Goal: Information Seeking & Learning: Find specific fact

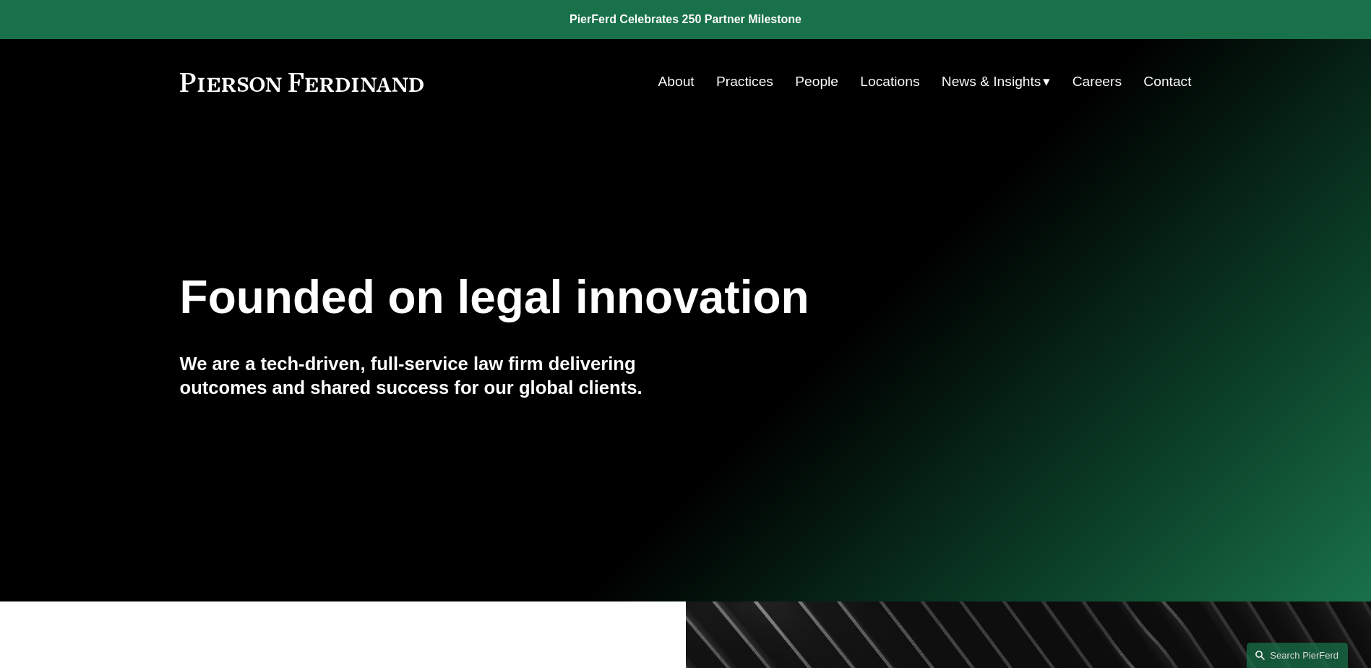
click at [740, 80] on link "Practices" at bounding box center [744, 81] width 57 height 27
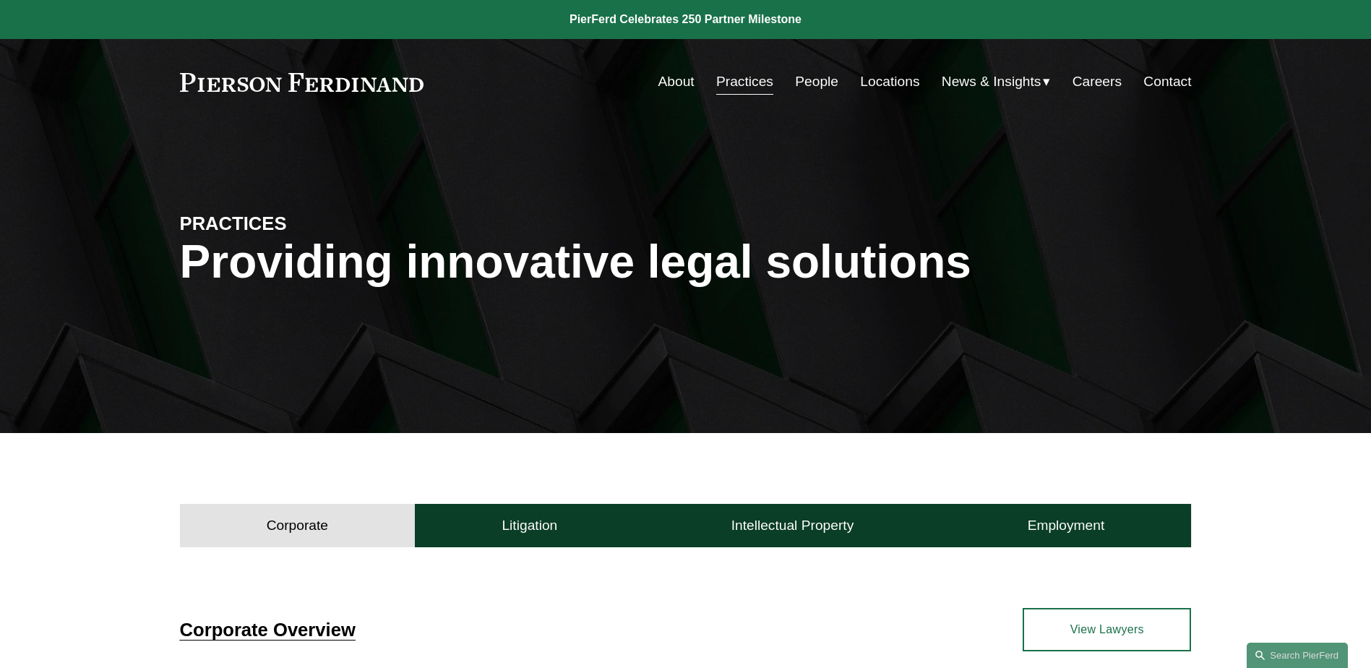
click at [391, 85] on link at bounding box center [302, 82] width 244 height 19
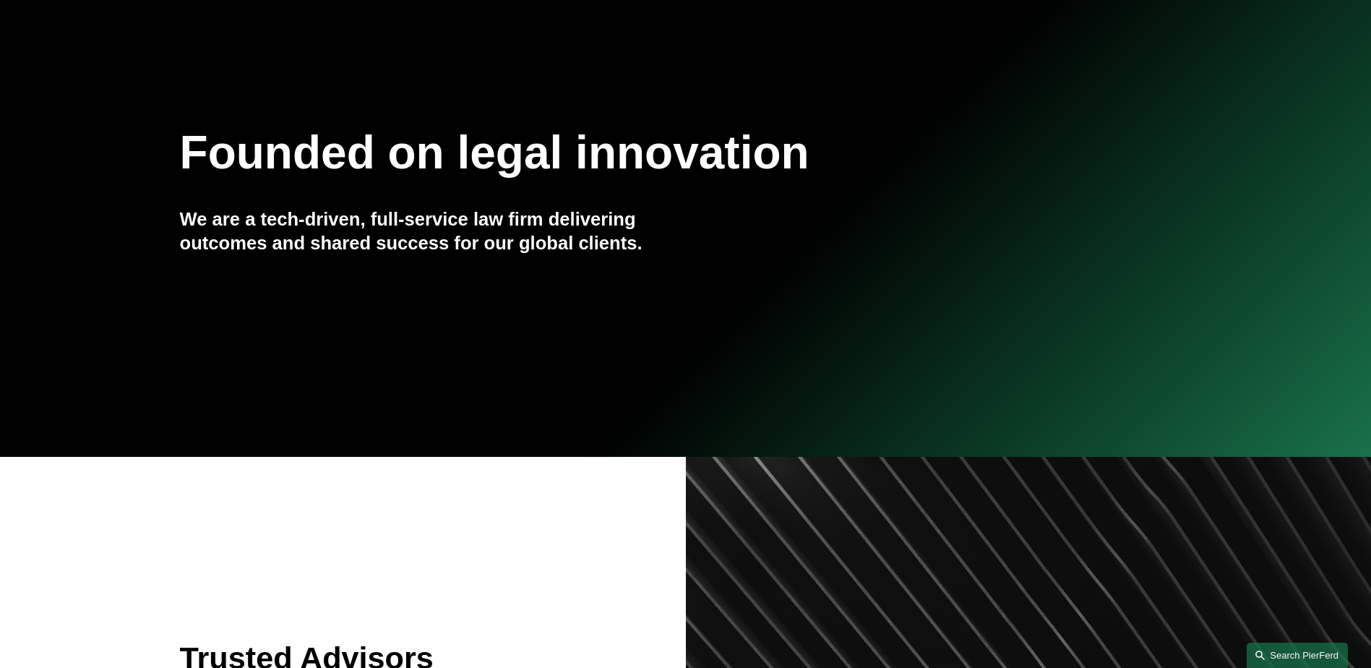
click at [1320, 651] on link "Search this site" at bounding box center [1297, 655] width 101 height 25
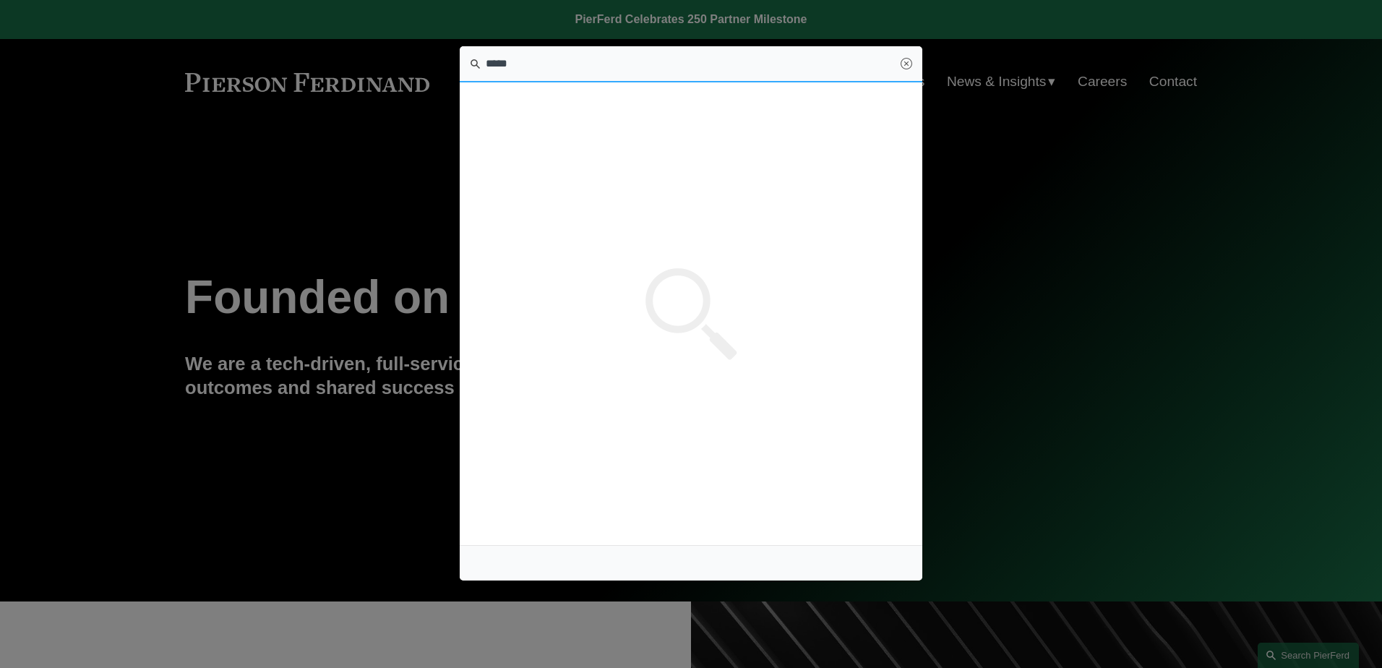
type input "*****"
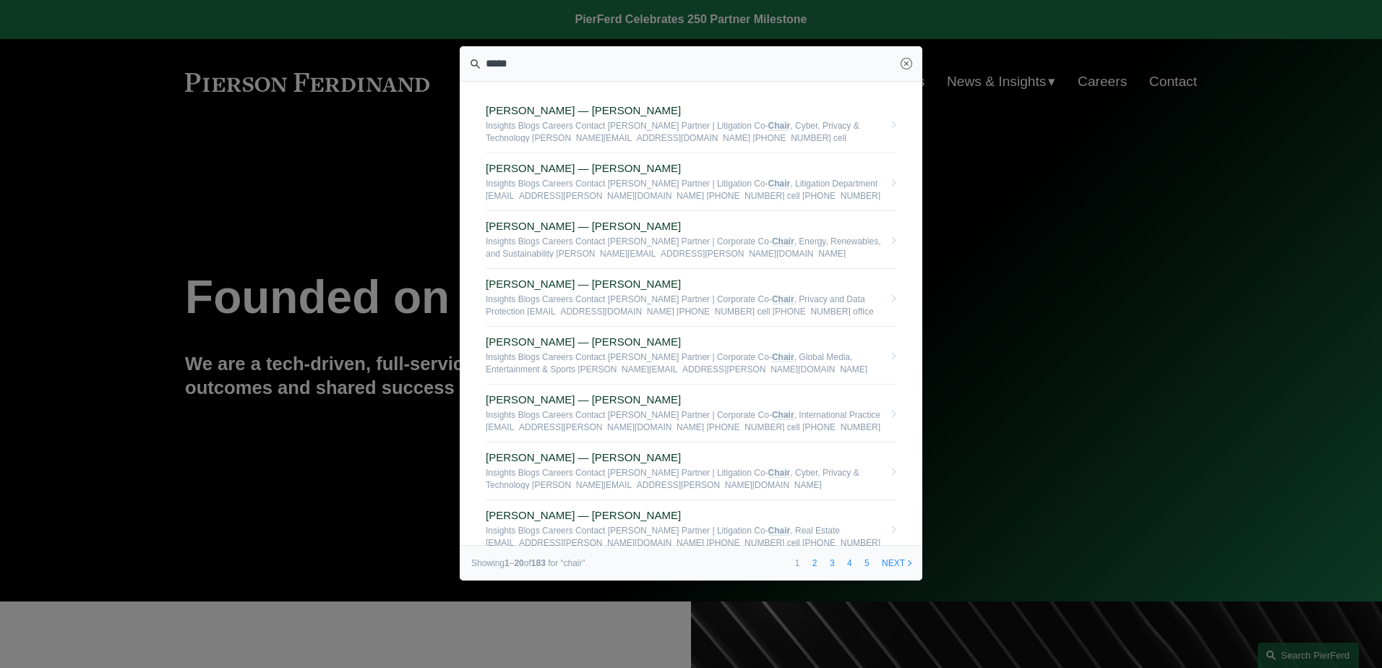
click at [476, 116] on section "Stuart Panensky — Pierson Ferdinand LLP Insights Blogs Careers Contact Stuart P…" at bounding box center [691, 313] width 463 height 534
click at [753, 87] on section "Stuart Panensky — Pierson Ferdinand LLP Insights Blogs Careers Contact Stuart P…" at bounding box center [691, 313] width 463 height 534
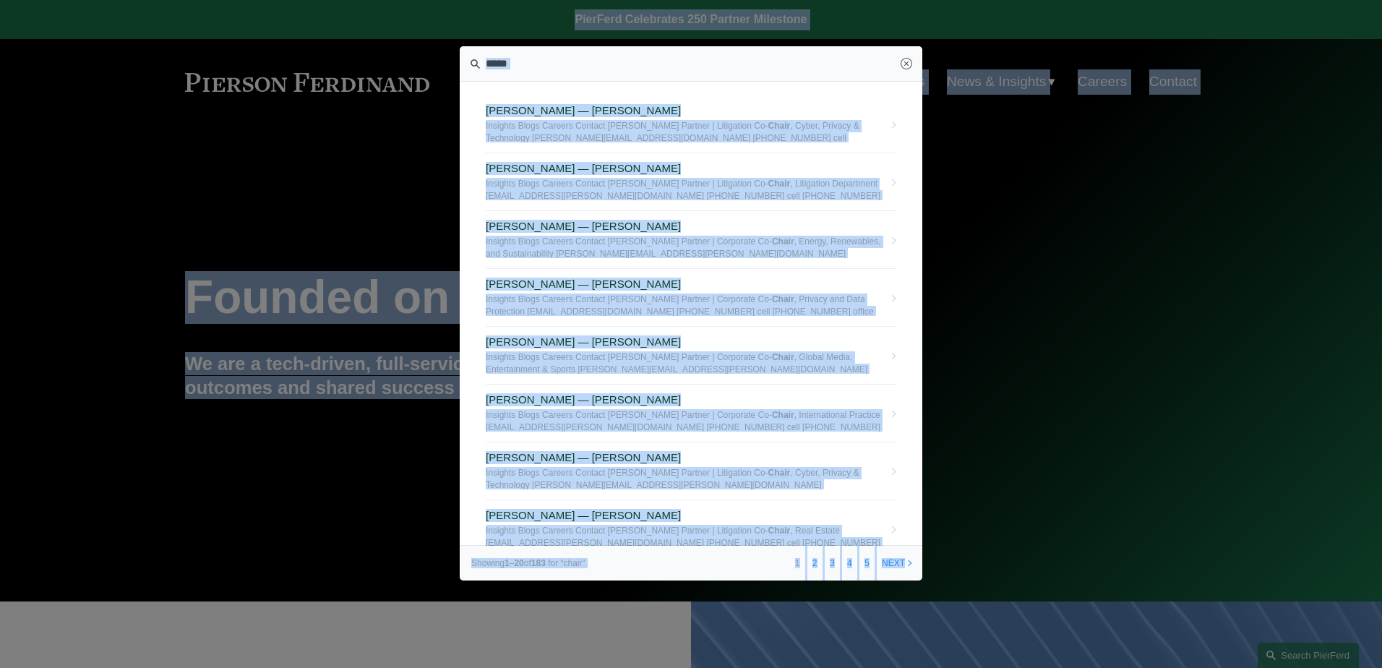
click at [479, 97] on section "Stuart Panensky — Pierson Ferdinand LLP Insights Blogs Careers Contact Stuart P…" at bounding box center [691, 313] width 463 height 534
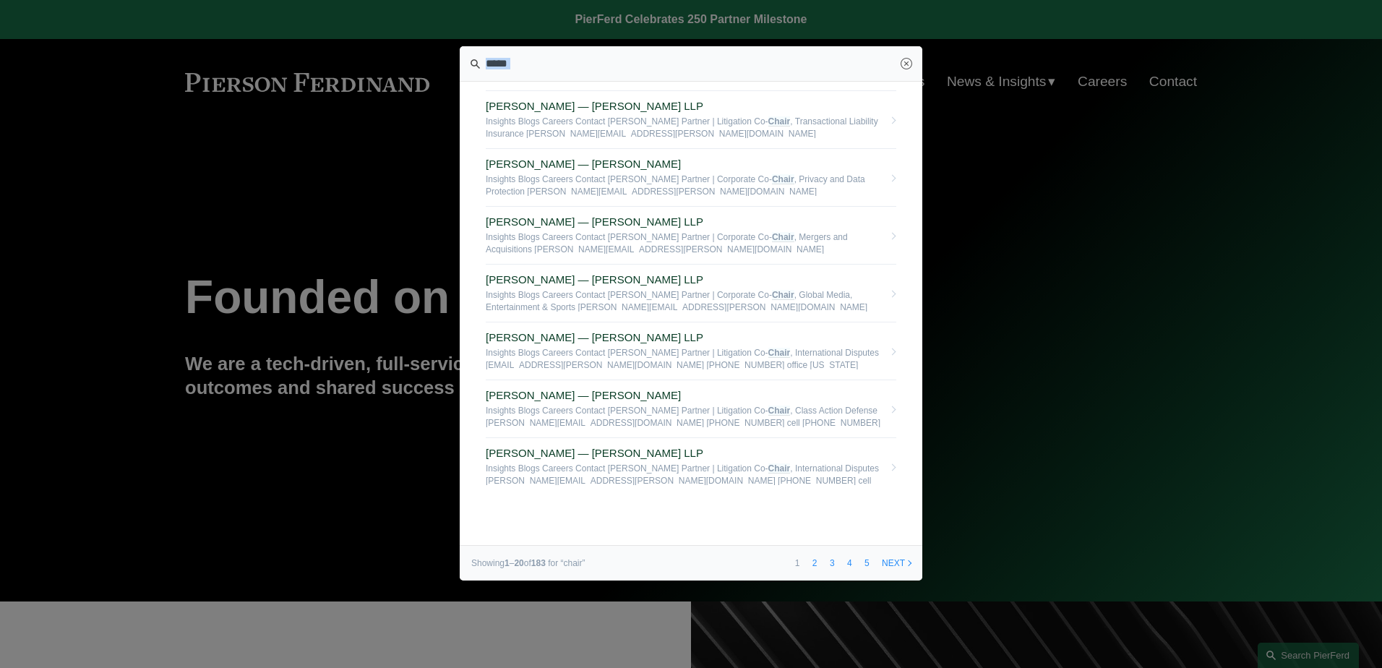
scroll to position [767, 0]
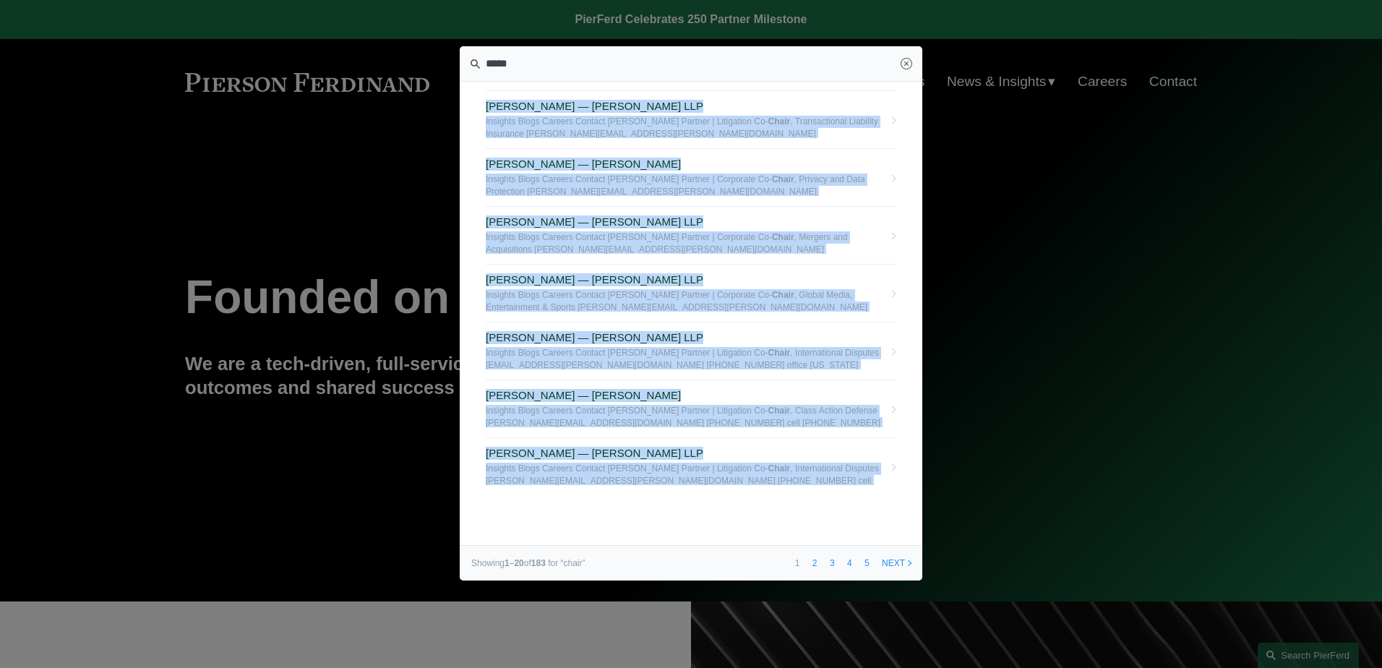
drag, startPoint x: 477, startPoint y: 96, endPoint x: 850, endPoint y: 499, distance: 548.9
click at [850, 499] on section "Stuart Panensky — Pierson Ferdinand LLP Insights Blogs Careers Contact Stuart P…" at bounding box center [691, 313] width 463 height 534
click at [810, 565] on link "2" at bounding box center [815, 563] width 15 height 35
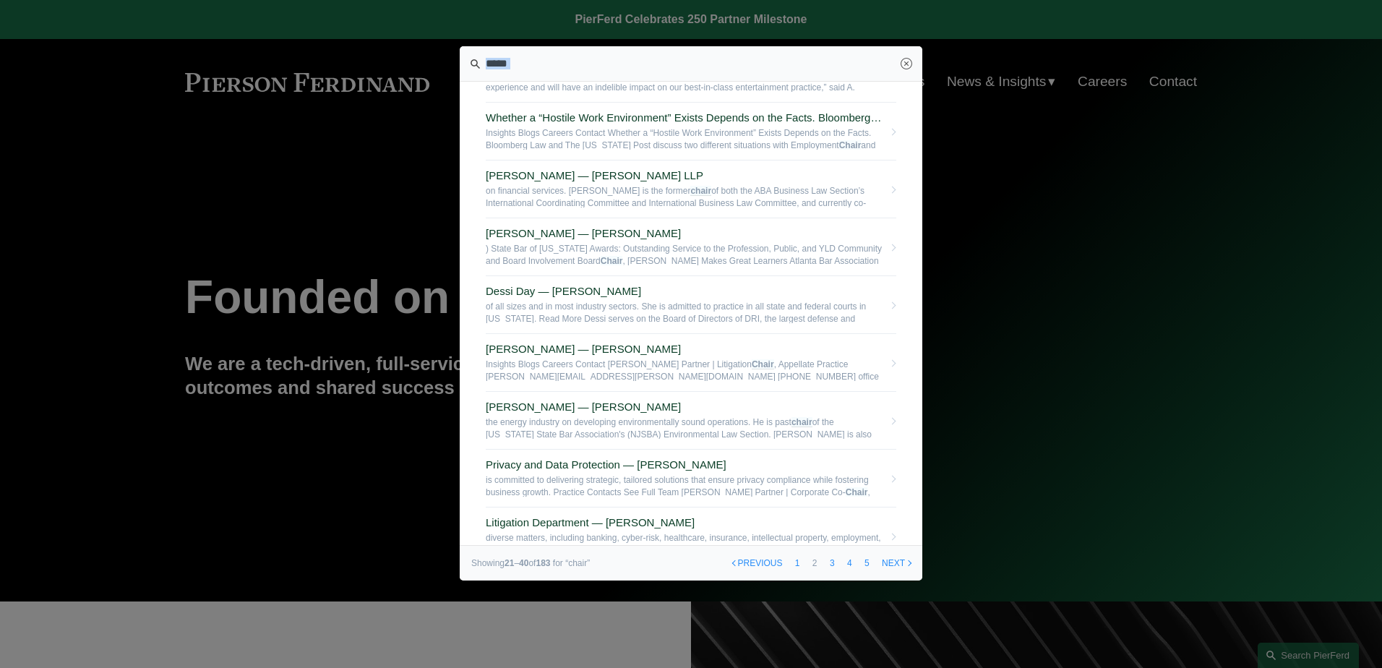
scroll to position [767, 0]
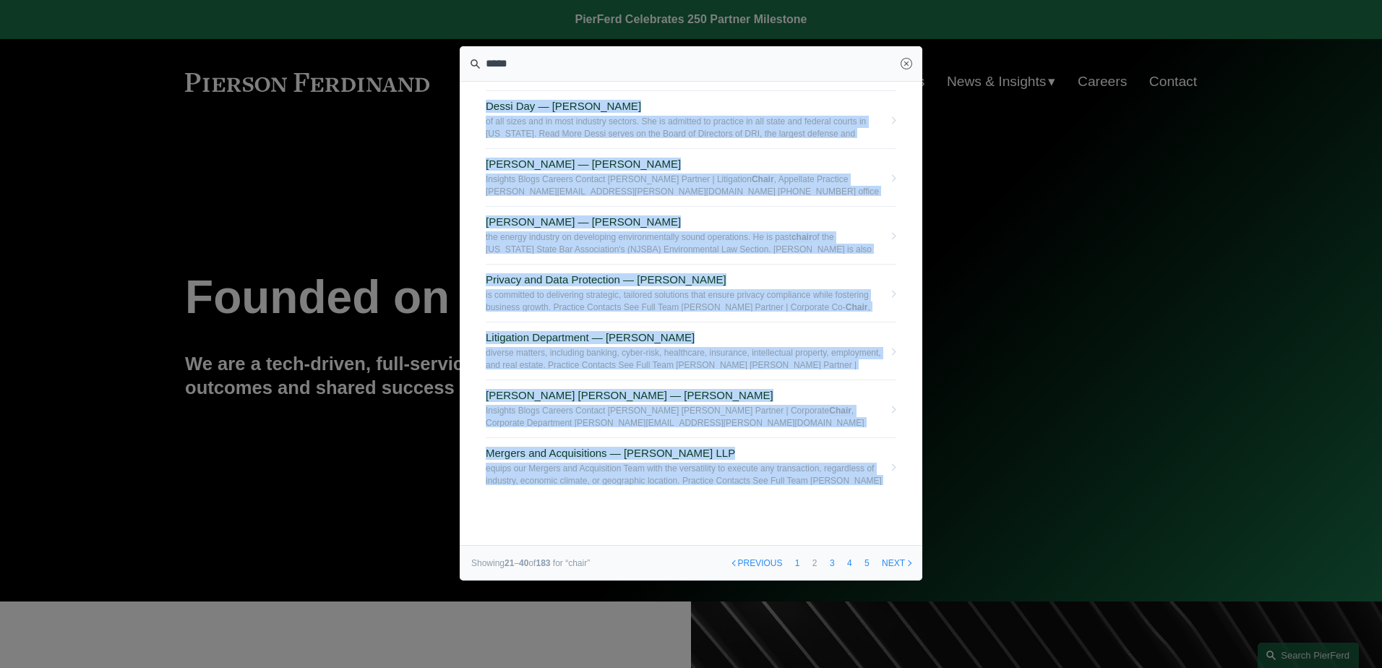
drag, startPoint x: 477, startPoint y: 88, endPoint x: 873, endPoint y: 500, distance: 571.1
click at [873, 500] on section "Chip Presten — Pierson Ferdinand LLP Insights Blogs Careers Contact Chip Preste…" at bounding box center [691, 313] width 463 height 534
copy div "Chip Presten — Pierson Ferdinand LLP Insights Blogs Careers Contact Chip Preste…"
click at [795, 564] on link "1" at bounding box center [797, 563] width 15 height 35
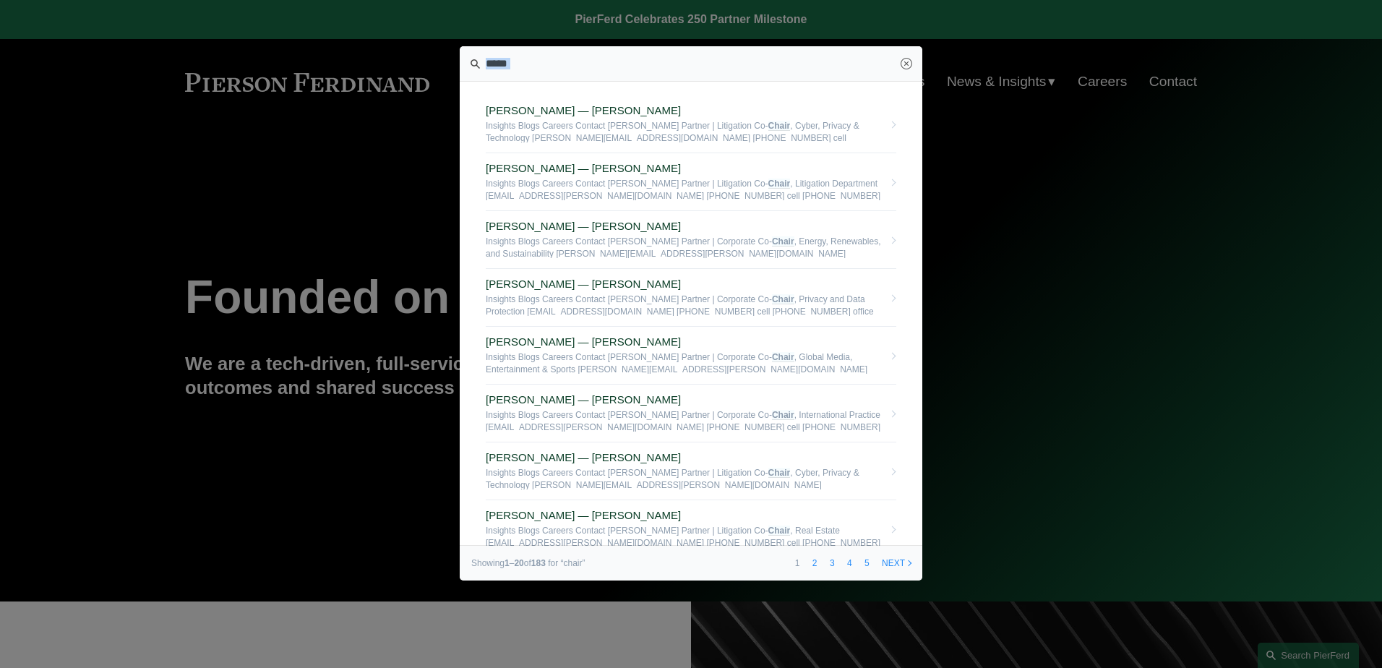
scroll to position [767, 0]
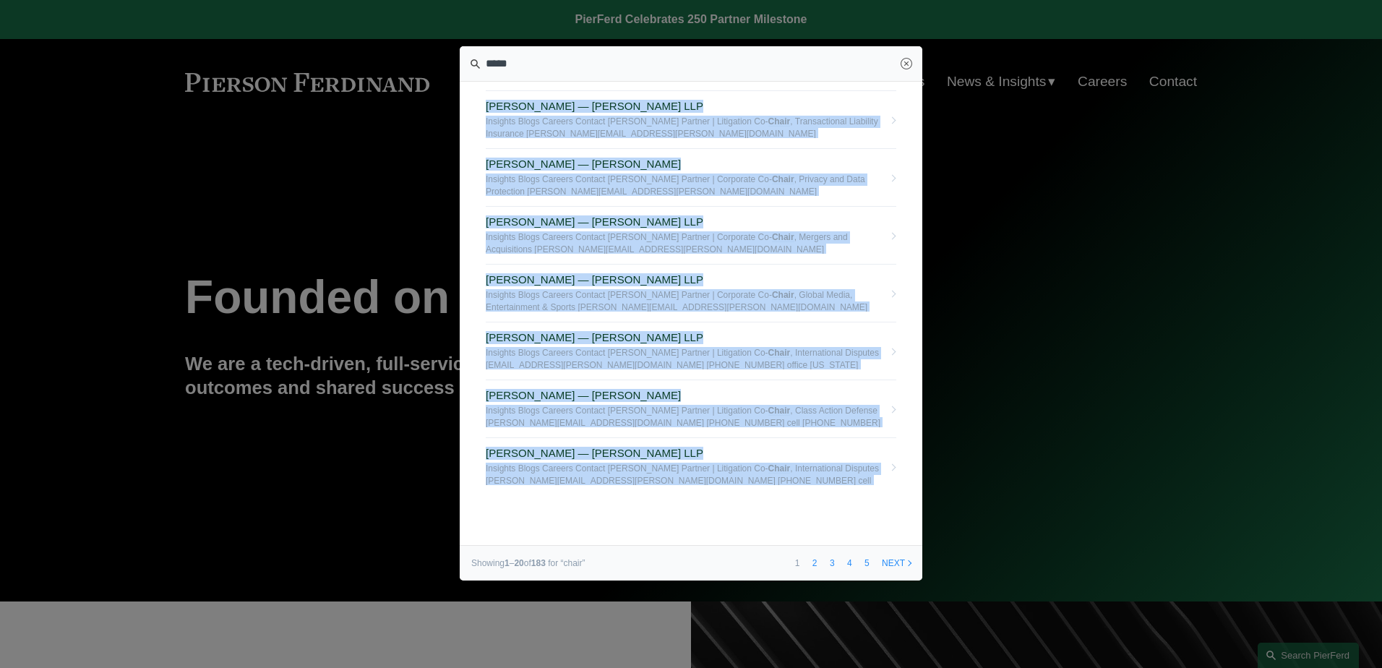
drag, startPoint x: 464, startPoint y: 93, endPoint x: 871, endPoint y: 498, distance: 574.1
click at [871, 498] on section "Stuart Panensky — Pierson Ferdinand LLP Insights Blogs Careers Contact Stuart P…" at bounding box center [691, 313] width 463 height 534
copy div "Stuart Panensky — Pierson Ferdinand LLP Insights Blogs Careers Contact Stuart P…"
click at [831, 562] on link "3" at bounding box center [832, 563] width 15 height 35
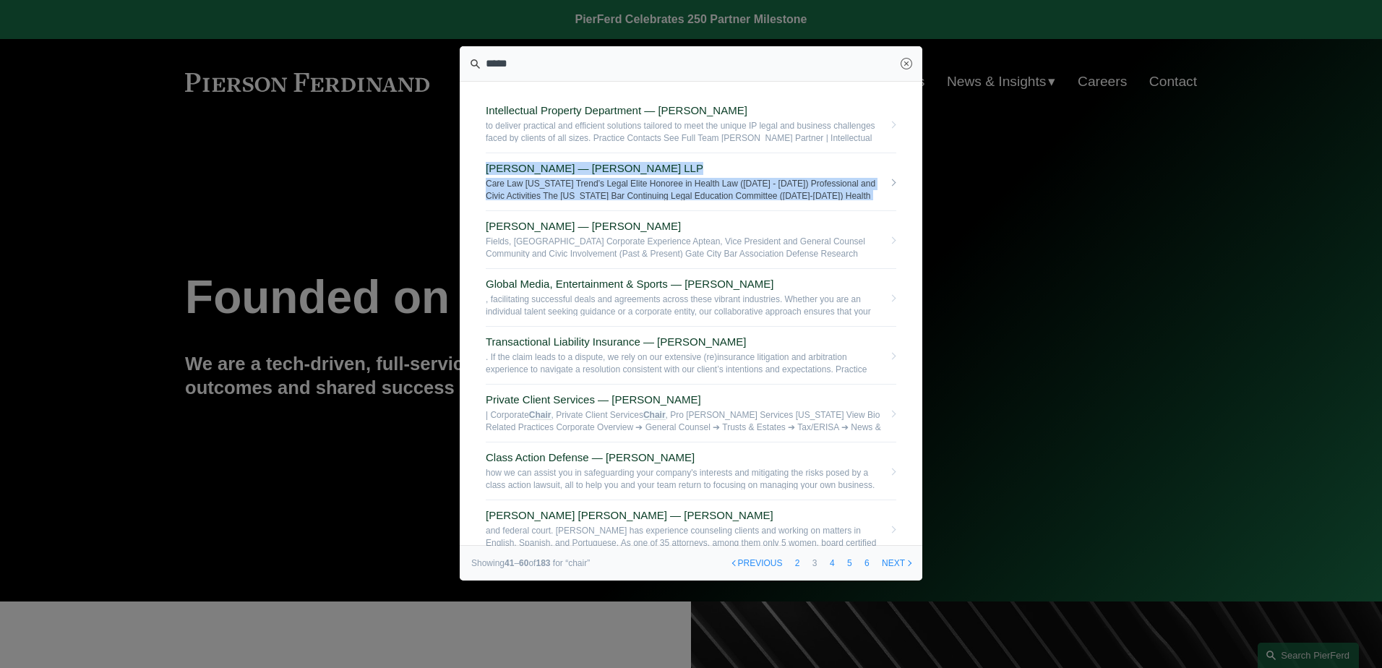
drag, startPoint x: 463, startPoint y: 158, endPoint x: 489, endPoint y: 210, distance: 57.6
click at [489, 210] on section "Intellectual Property Department — Pierson Ferdinand LLP to deliver practical a…" at bounding box center [691, 313] width 463 height 534
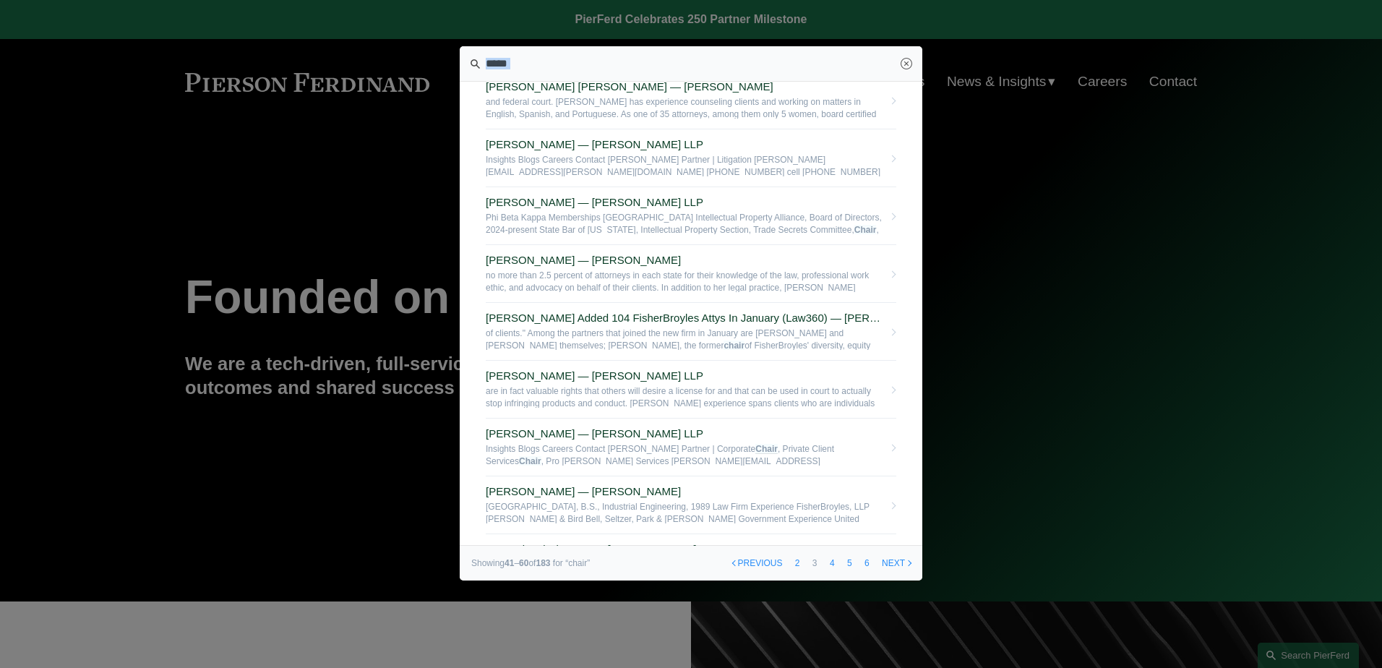
scroll to position [767, 0]
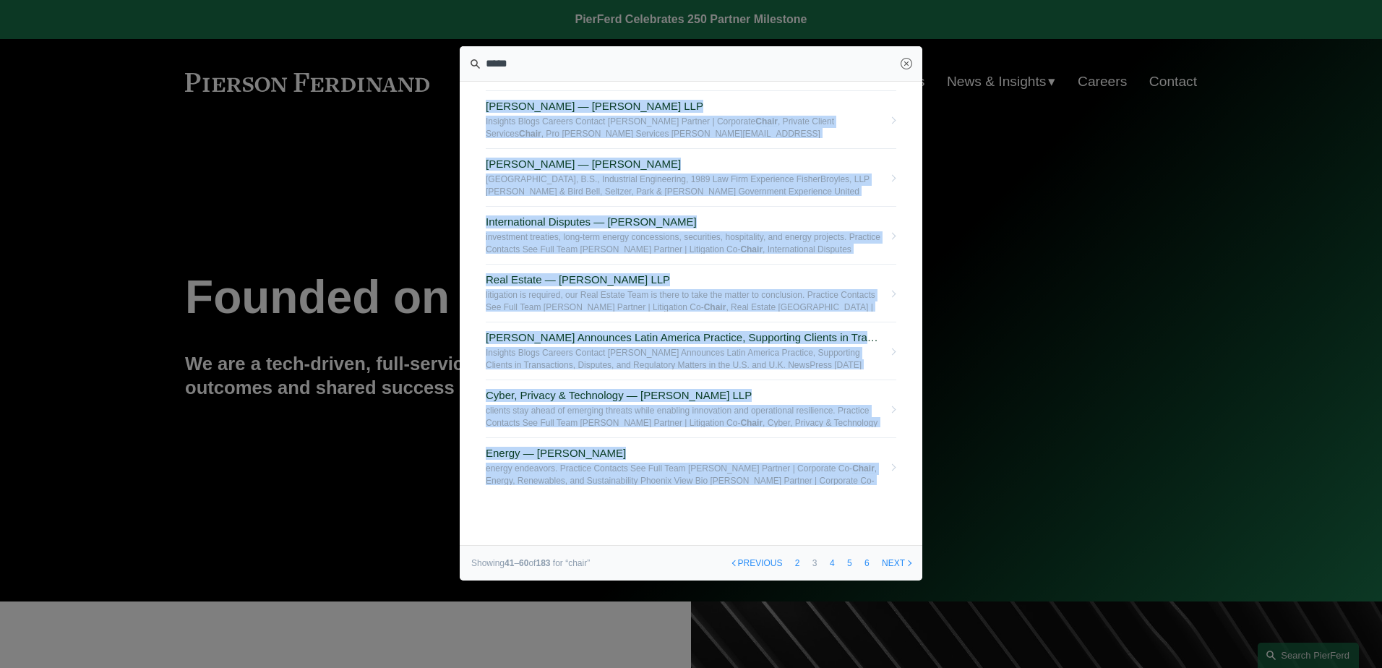
drag, startPoint x: 481, startPoint y: 95, endPoint x: 920, endPoint y: 482, distance: 585.0
click at [920, 482] on section "Intellectual Property Department — Pierson Ferdinand LLP to deliver practical a…" at bounding box center [691, 313] width 463 height 534
copy div "Intellectual Property Department — Pierson Ferdinand LLP to deliver practical a…"
click at [834, 561] on link "4" at bounding box center [832, 563] width 15 height 35
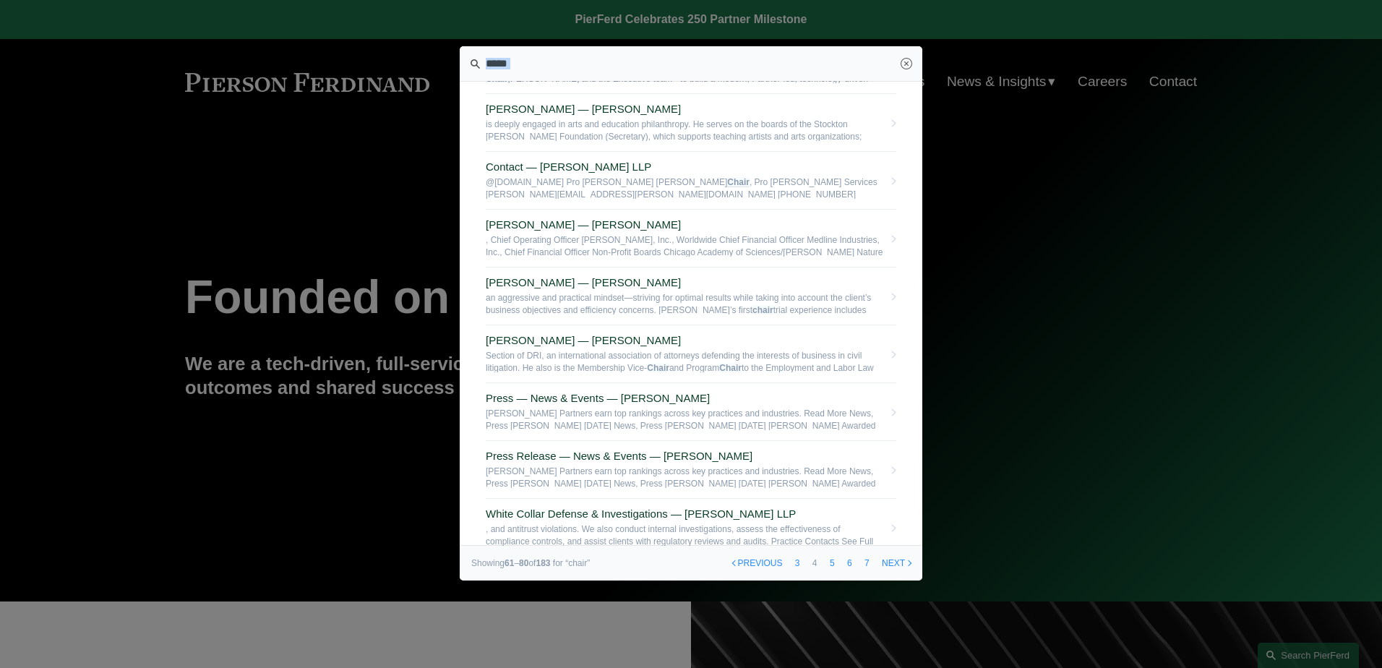
scroll to position [767, 0]
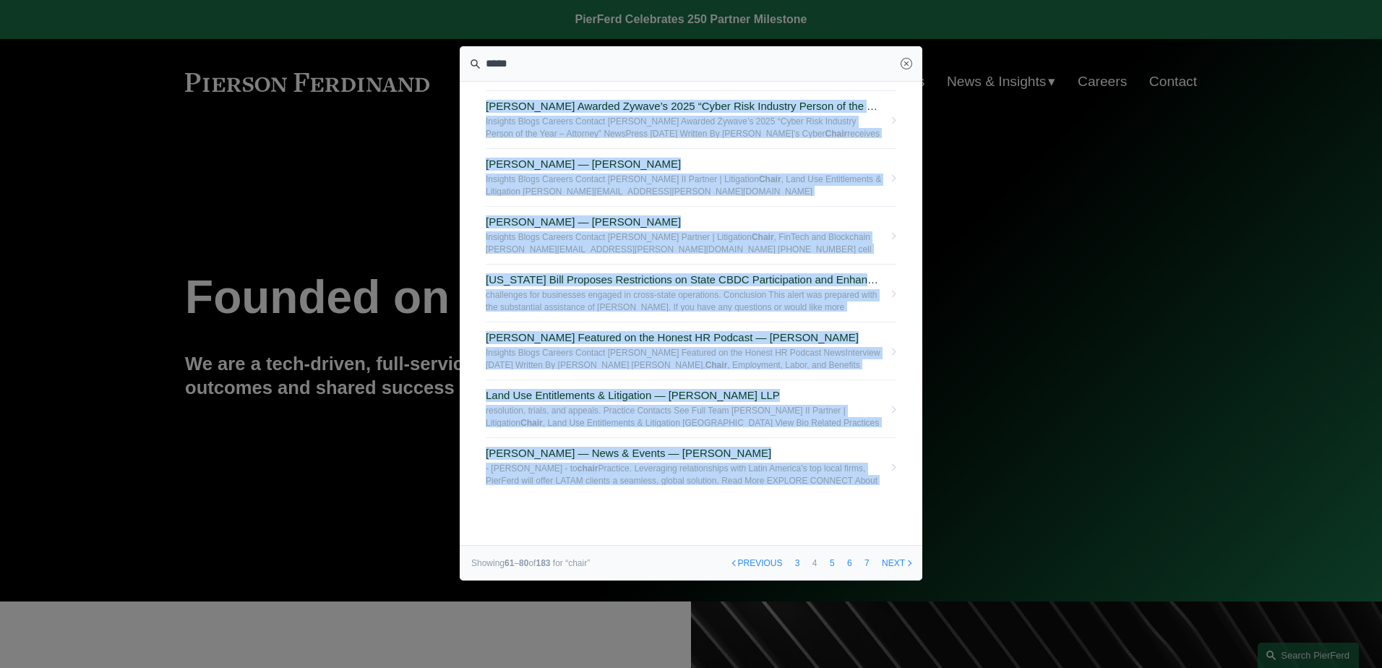
drag, startPoint x: 476, startPoint y: 100, endPoint x: 896, endPoint y: 500, distance: 580.4
click at [896, 500] on section "Marian C. LaLonde — Pierson Ferdinand LLP , 40 Under 40, Woman of the Year, 200…" at bounding box center [691, 313] width 463 height 534
copy div "Marian C. LaLonde — Pierson Ferdinand LLP , 40 Under 40, Woman of the Year, 200…"
click at [829, 562] on link "5" at bounding box center [832, 563] width 15 height 35
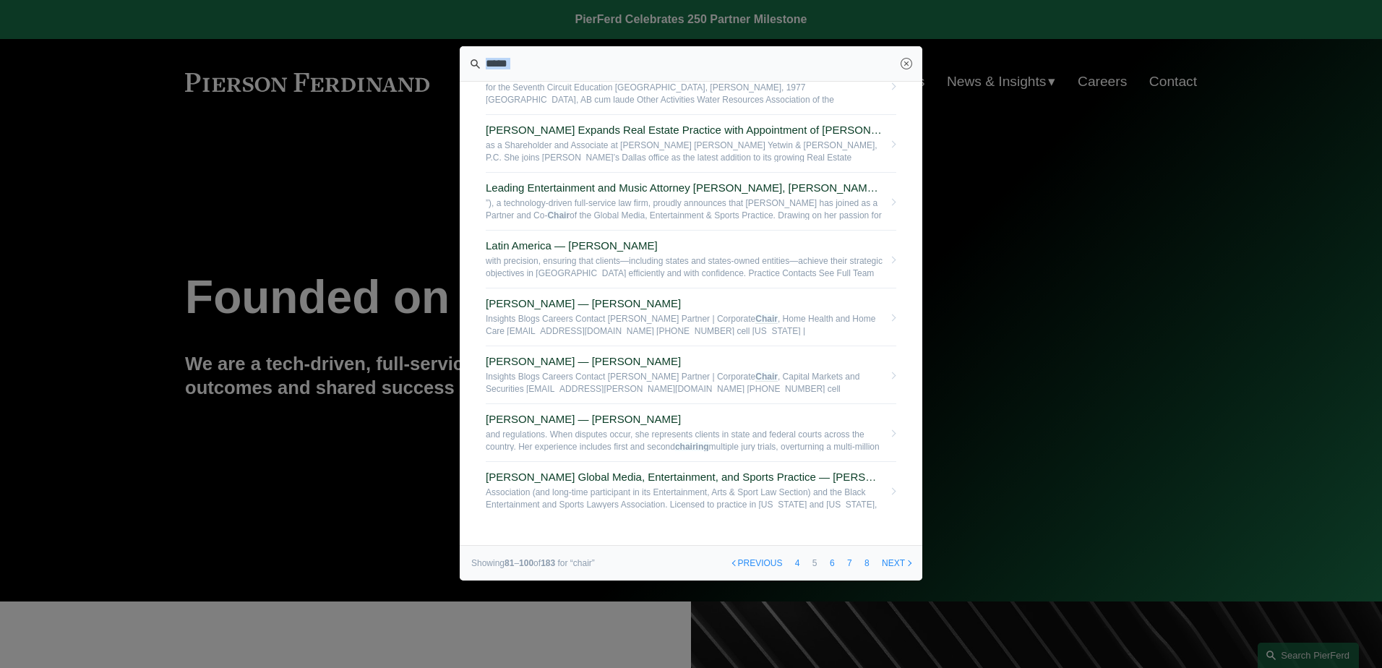
scroll to position [767, 0]
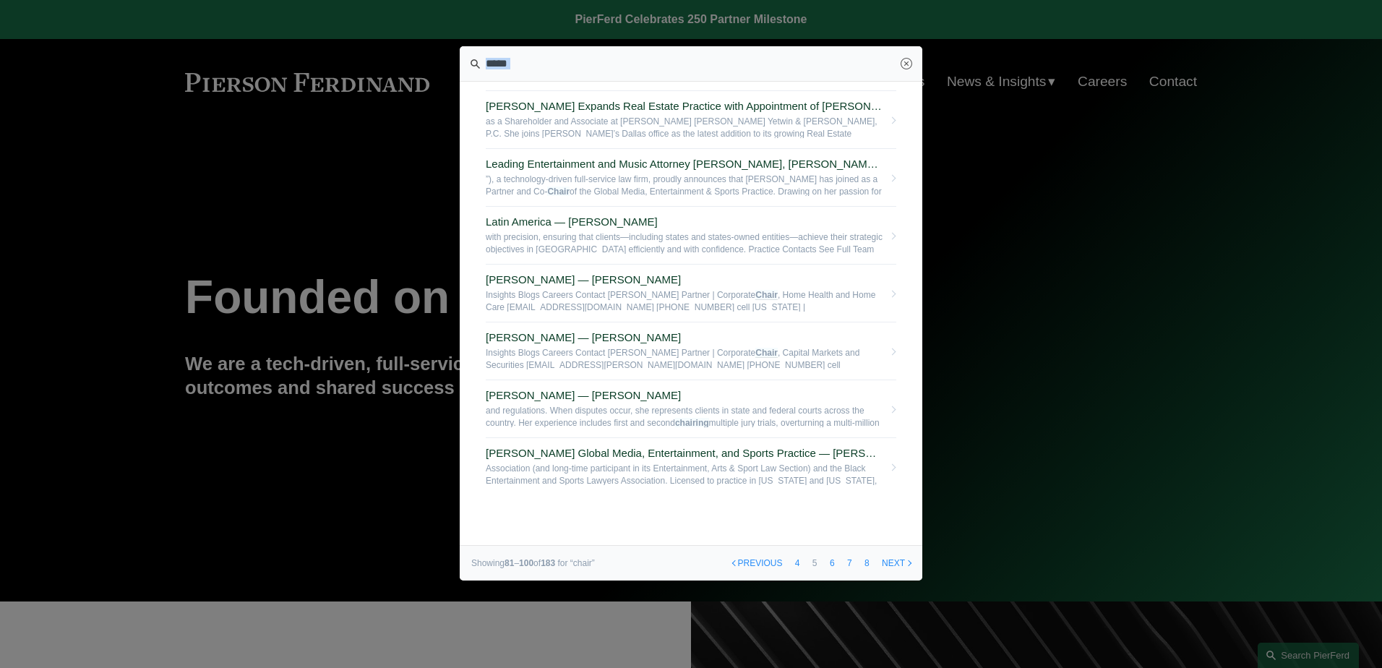
drag, startPoint x: 474, startPoint y: 98, endPoint x: 899, endPoint y: 505, distance: 588.5
click at [899, 505] on section "Benjamin Qiu — Pierson Ferdinand LLP , J.D. Webster University, B.S., Computer …" at bounding box center [691, 313] width 463 height 534
copy div "Benjamin Qiu — Pierson Ferdinand LLP , J.D. Webster University, B.S., Computer …"
click at [833, 560] on link "6" at bounding box center [832, 563] width 15 height 35
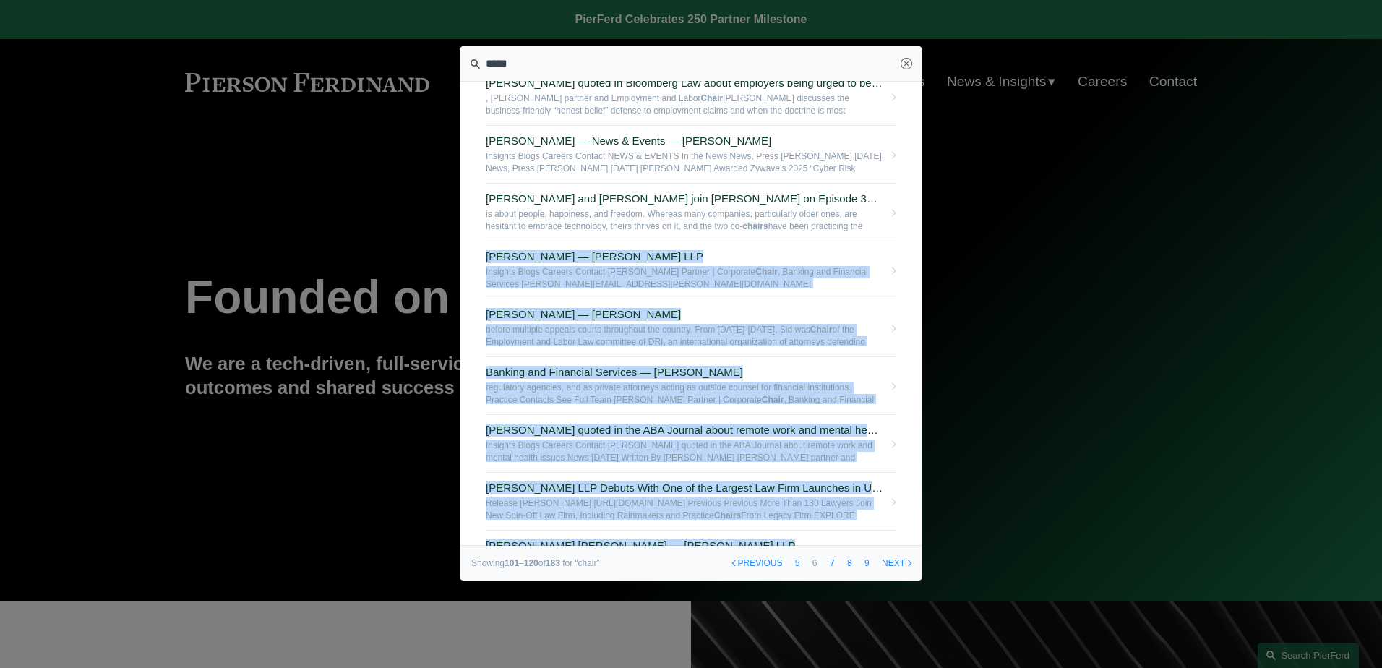
scroll to position [767, 0]
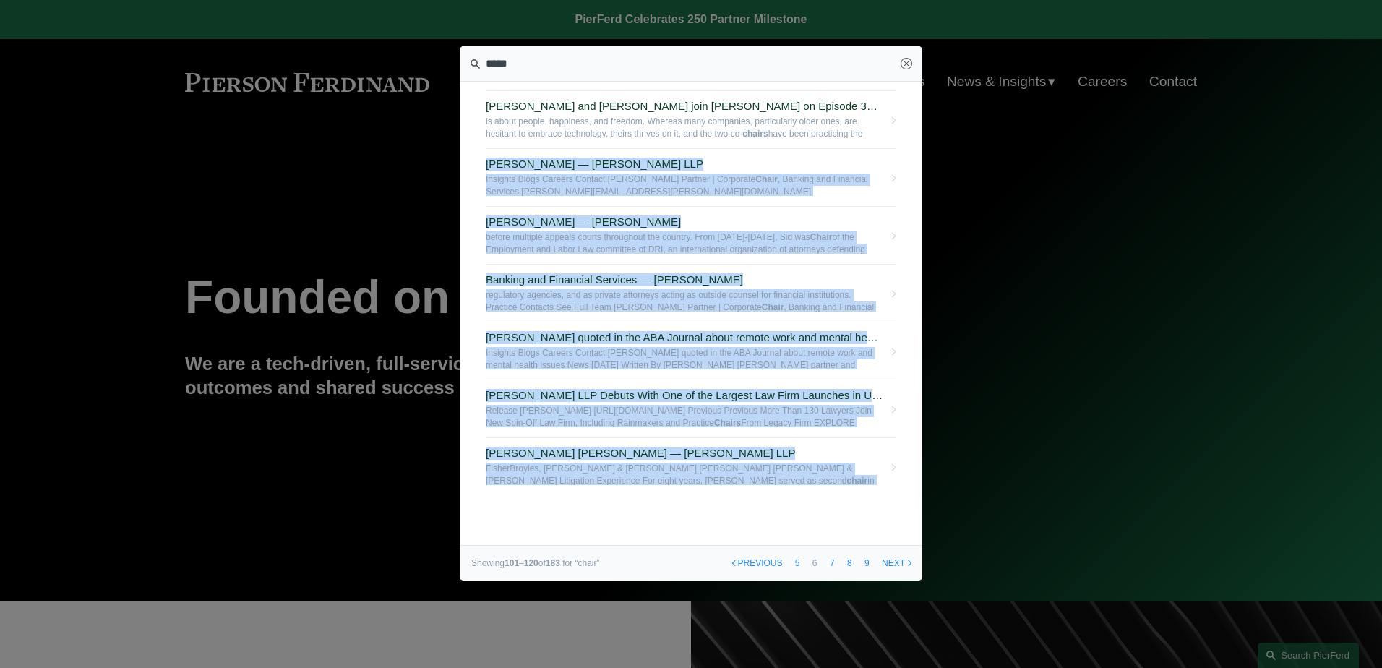
drag, startPoint x: 469, startPoint y: 326, endPoint x: 875, endPoint y: 507, distance: 444.7
click at [875, 507] on section "More Than 130 Lawyers Join New Spin-Off Law Firm, Including Rainmakers and Prac…" at bounding box center [691, 313] width 463 height 534
copy div "post-COVID-style work model for years now. They strive to create an open-door e…"
click at [831, 562] on link "7" at bounding box center [832, 563] width 15 height 35
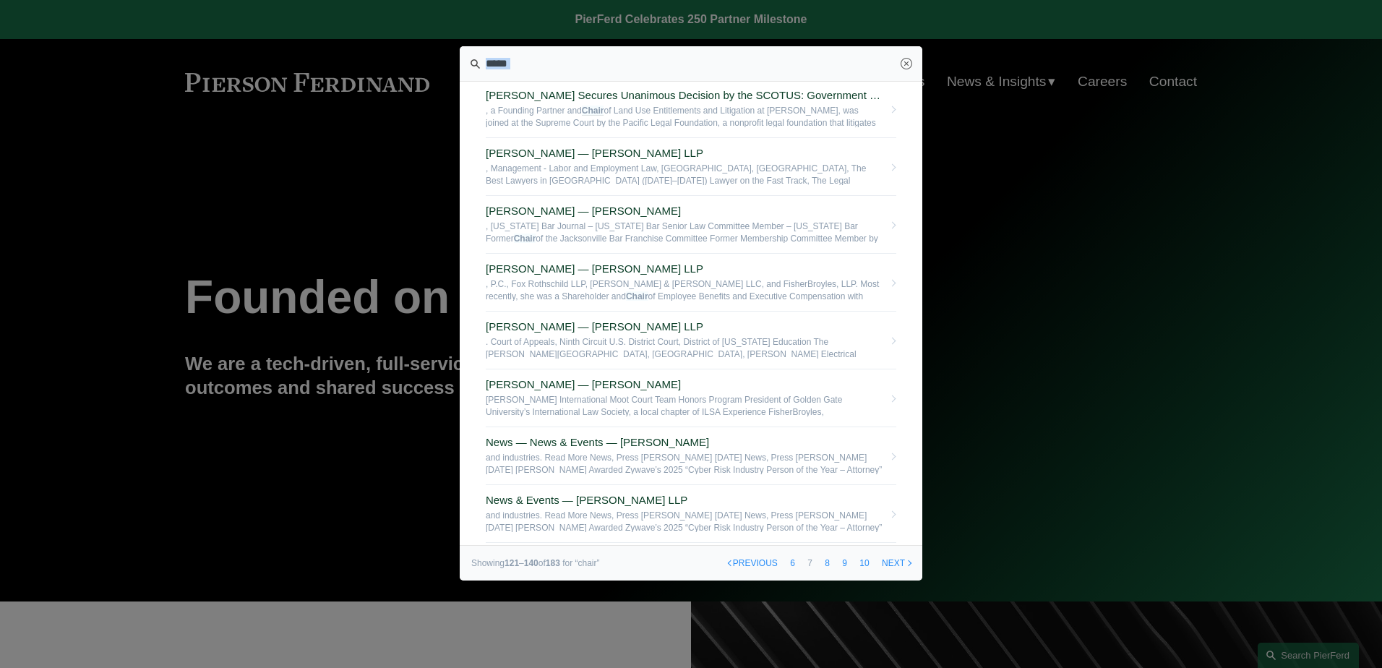
scroll to position [767, 0]
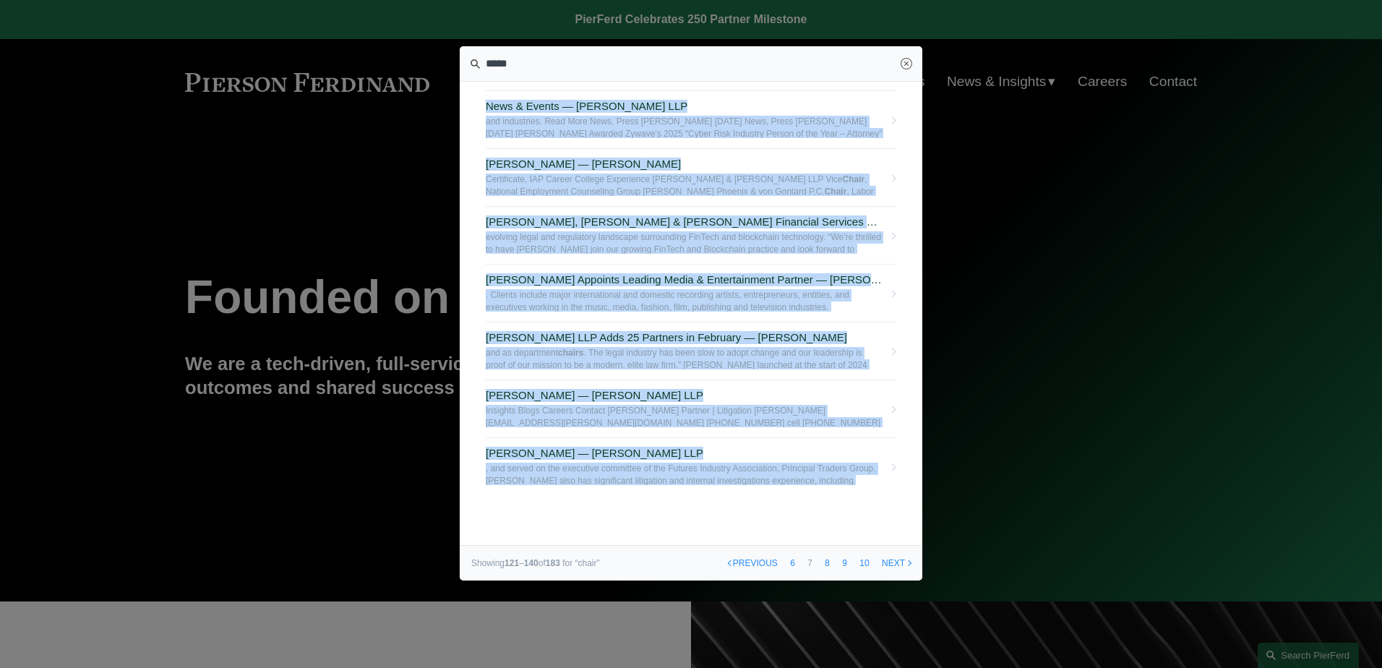
drag, startPoint x: 476, startPoint y: 99, endPoint x: 871, endPoint y: 519, distance: 576.9
click at [871, 519] on section "Rich Kaye — Pierson Ferdinand LLP Association. He has also served as the chair …" at bounding box center [691, 313] width 463 height 534
copy div "Rich Kaye — Pierson Ferdinand LLP Association. He has also served as the chair …"
click at [827, 565] on link "8" at bounding box center [827, 563] width 15 height 35
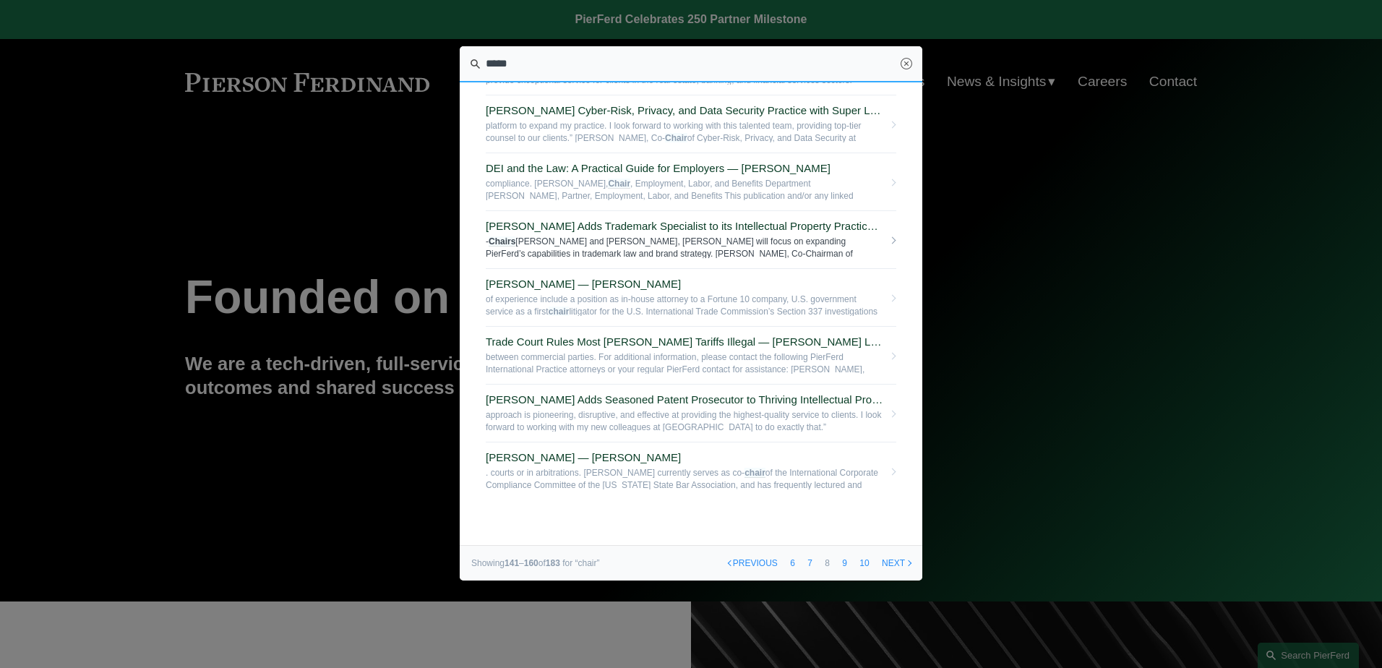
scroll to position [767, 0]
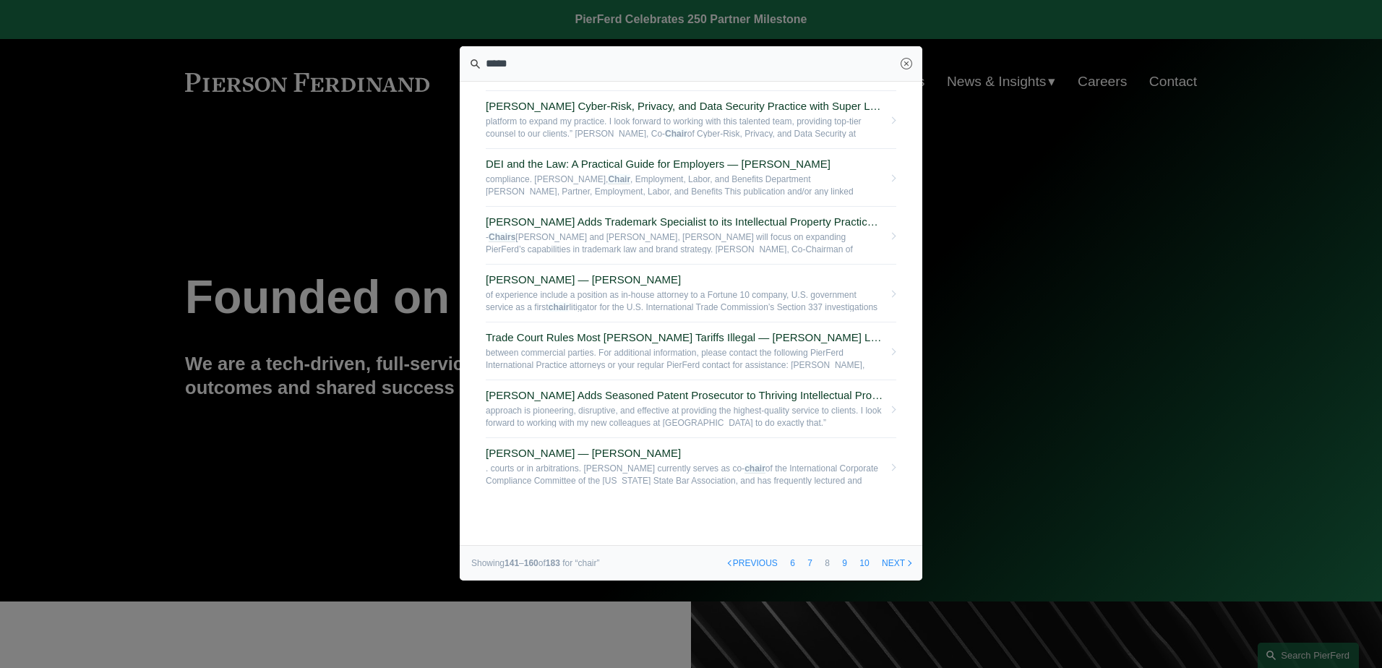
click at [845, 557] on link "9" at bounding box center [844, 563] width 15 height 35
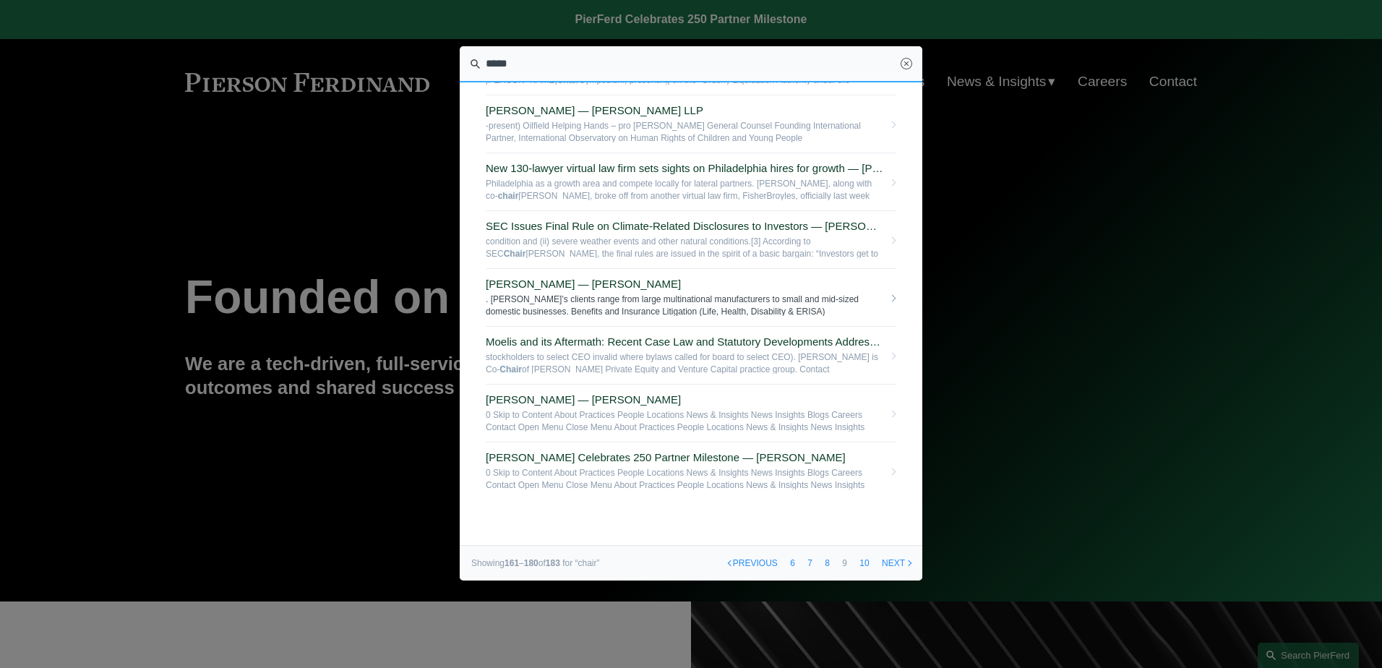
scroll to position [767, 0]
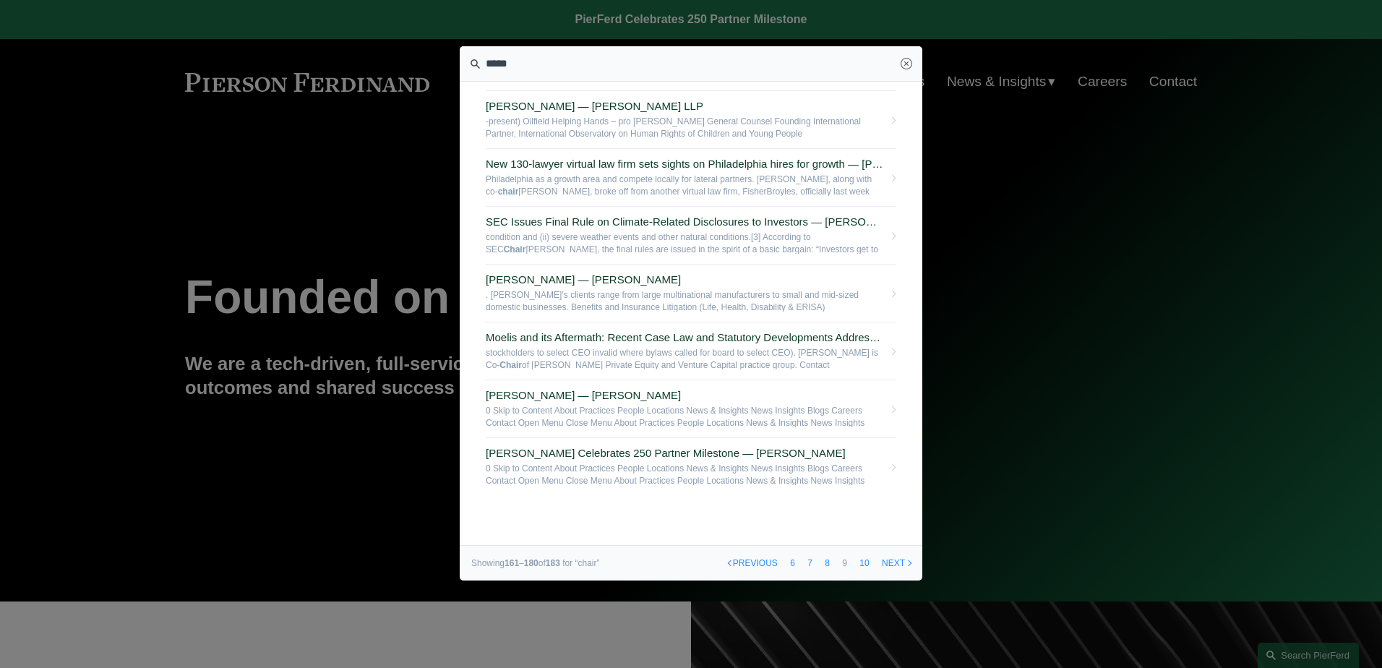
click at [866, 566] on link "10" at bounding box center [865, 563] width 20 height 35
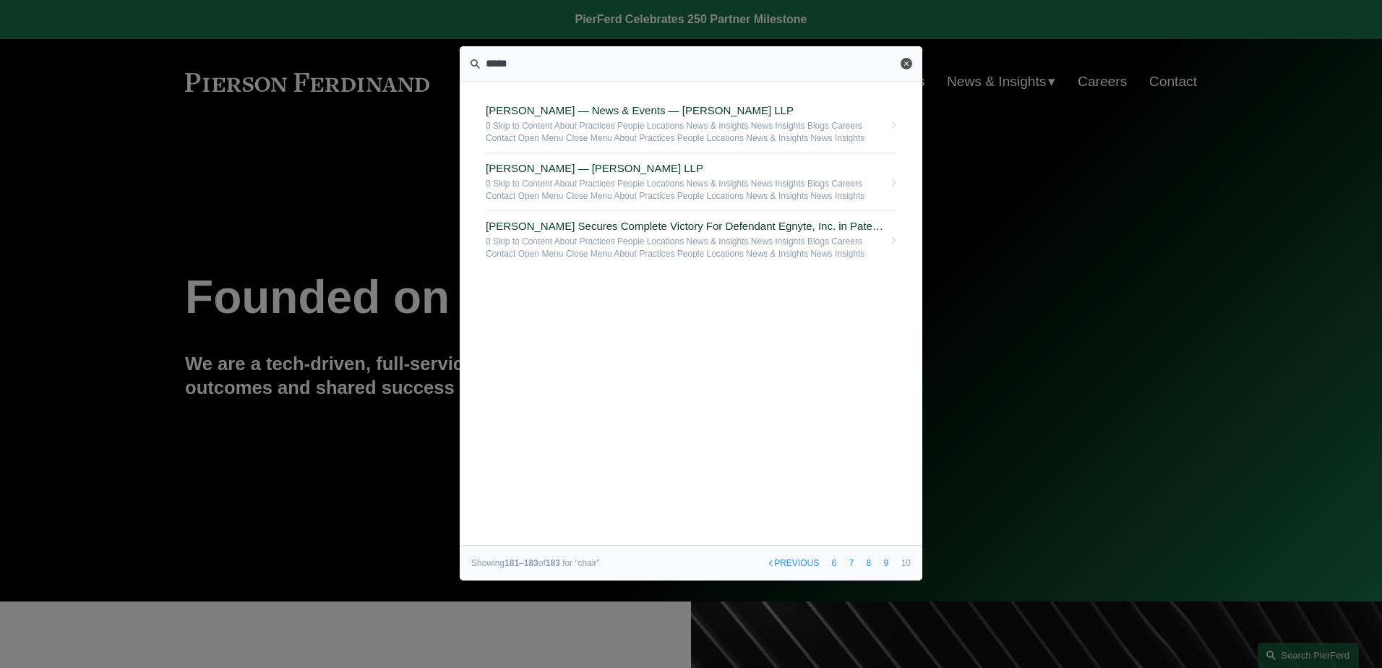
click at [910, 61] on link "Close" at bounding box center [907, 64] width 12 height 12
